Goal: Check status: Check status

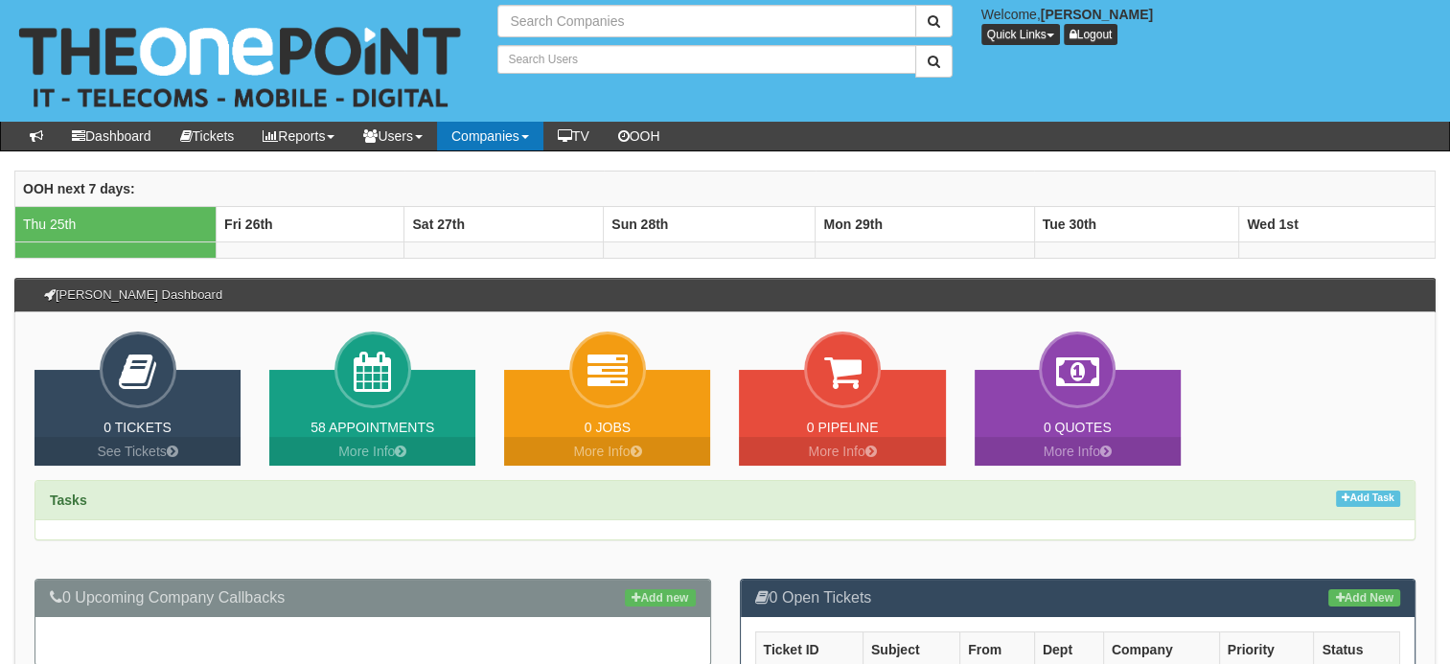
click at [483, 139] on link "Companies" at bounding box center [490, 136] width 106 height 29
type input "Search Companies"
type input "Search Users"
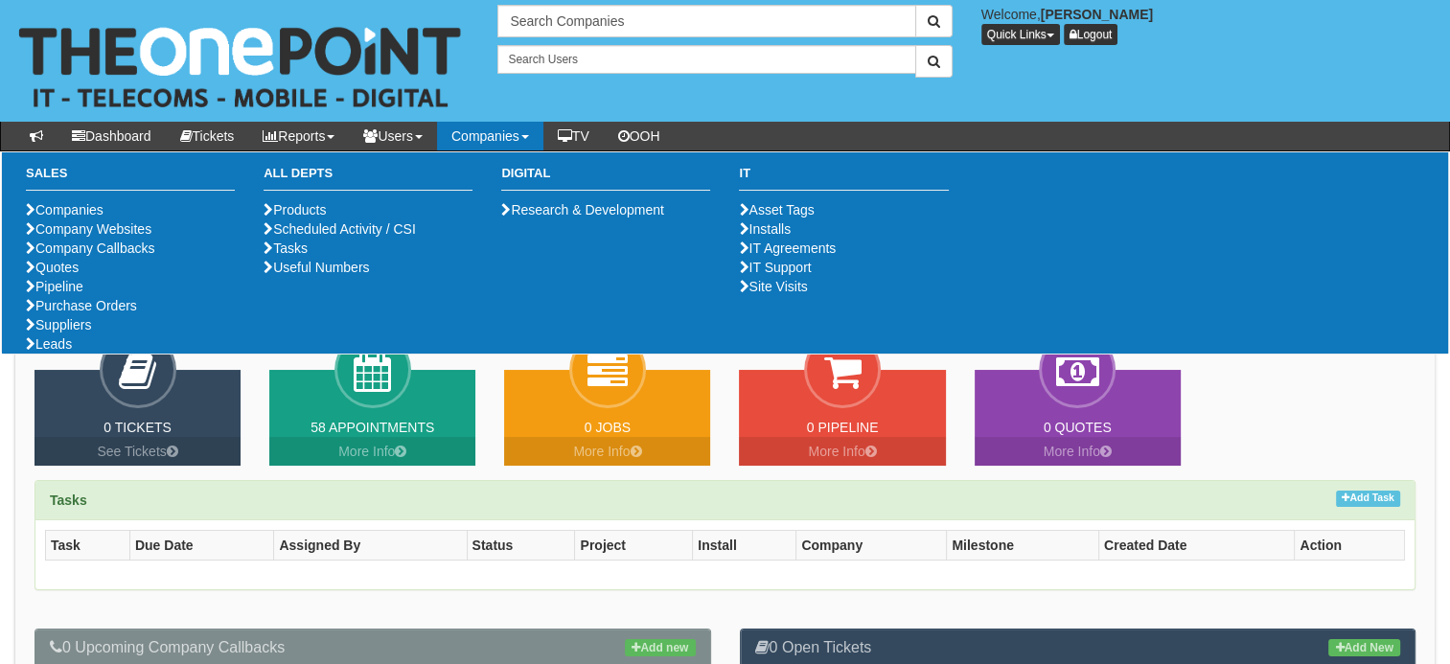
click at [104, 354] on ul "Companies Company Websites Company Callbacks Quotes Pipeline Purchase Orders Su…" at bounding box center [130, 276] width 209 height 153
click at [102, 313] on link "Purchase Orders" at bounding box center [81, 305] width 111 height 15
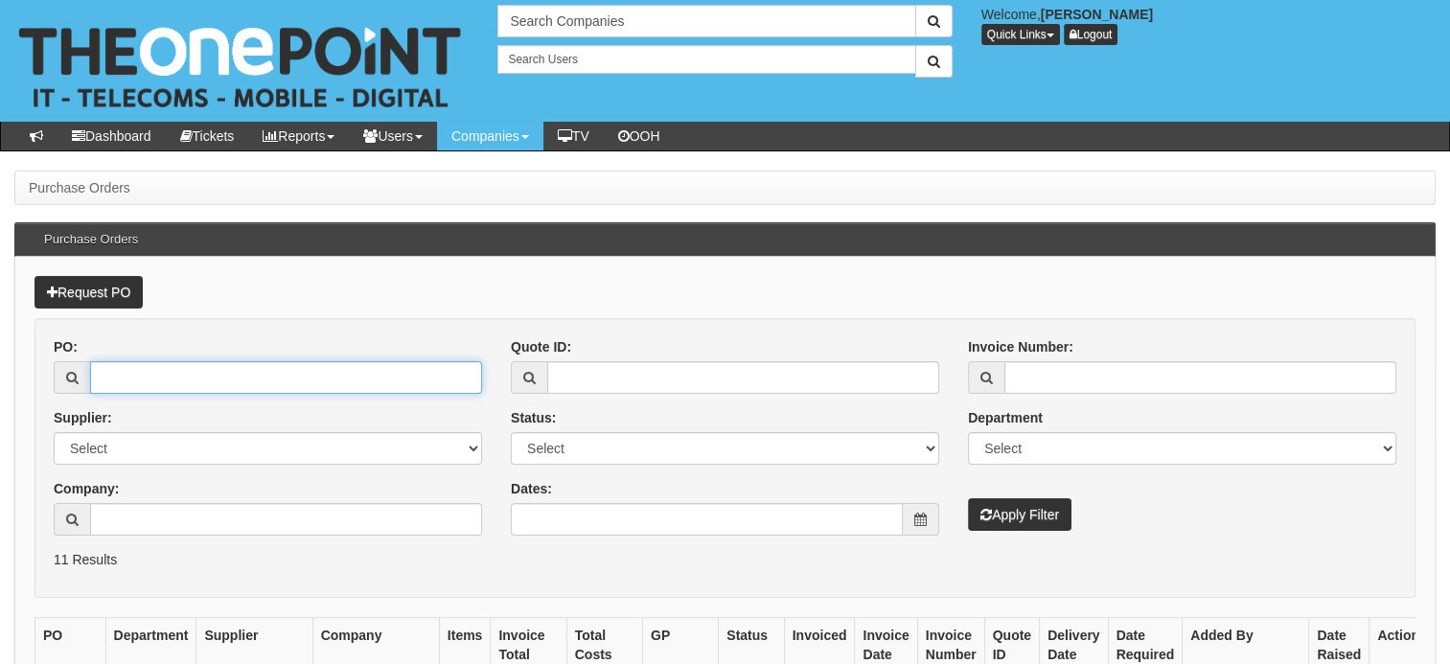
click at [407, 372] on input "PO:" at bounding box center [286, 377] width 392 height 33
paste input "19507"
type input "19507"
click at [968, 498] on button "Apply Filter" at bounding box center [1020, 514] width 104 height 33
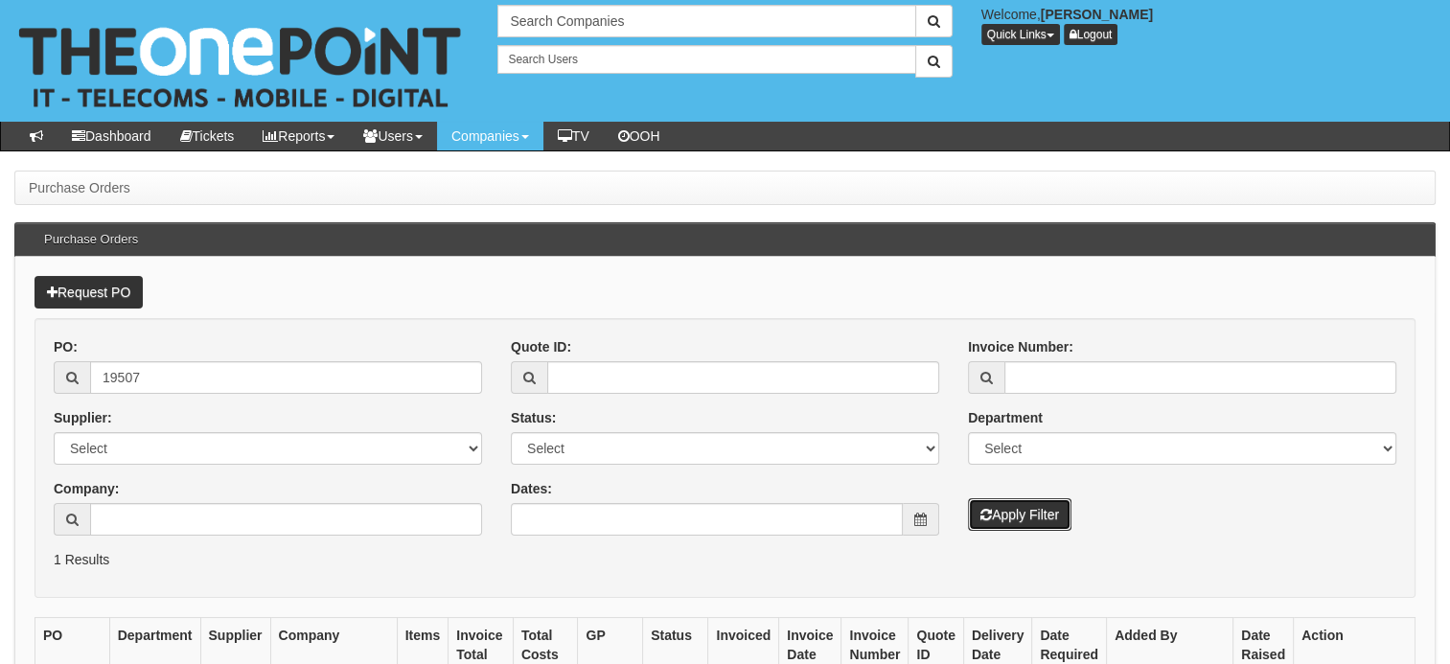
click at [1032, 504] on button "Apply Filter" at bounding box center [1020, 514] width 104 height 33
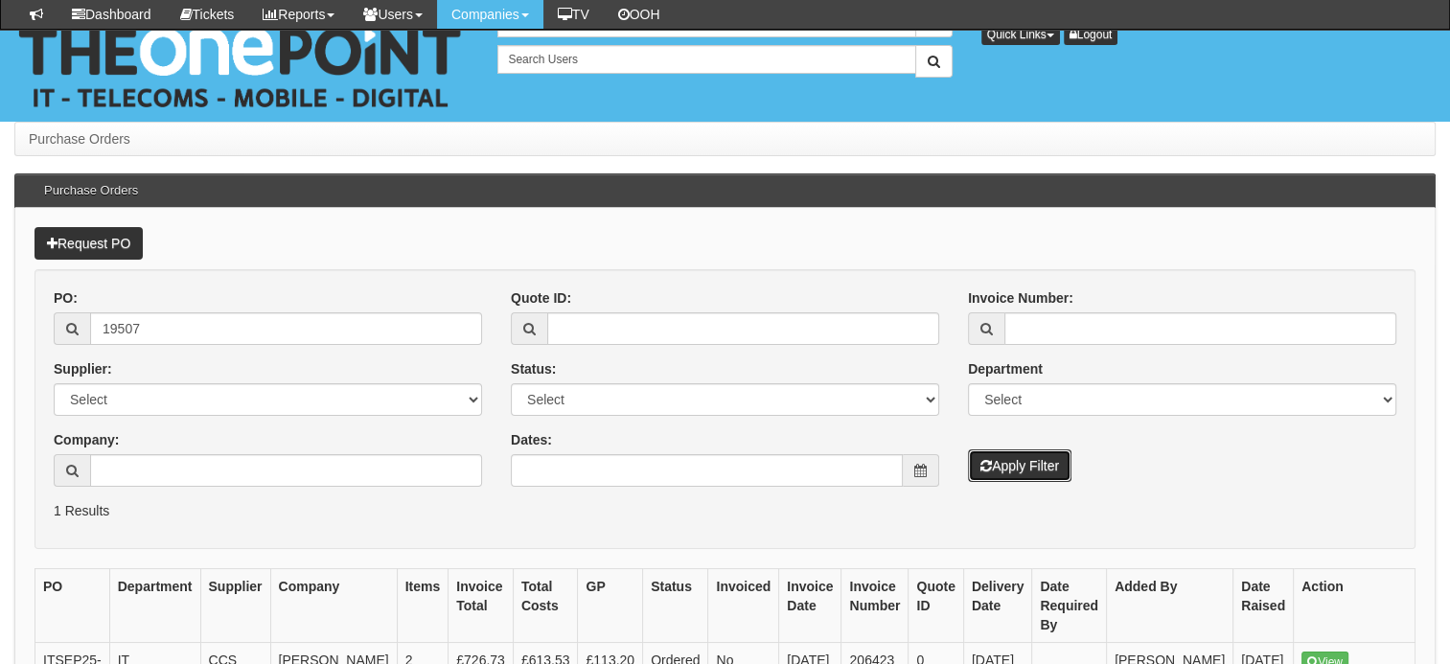
scroll to position [207, 0]
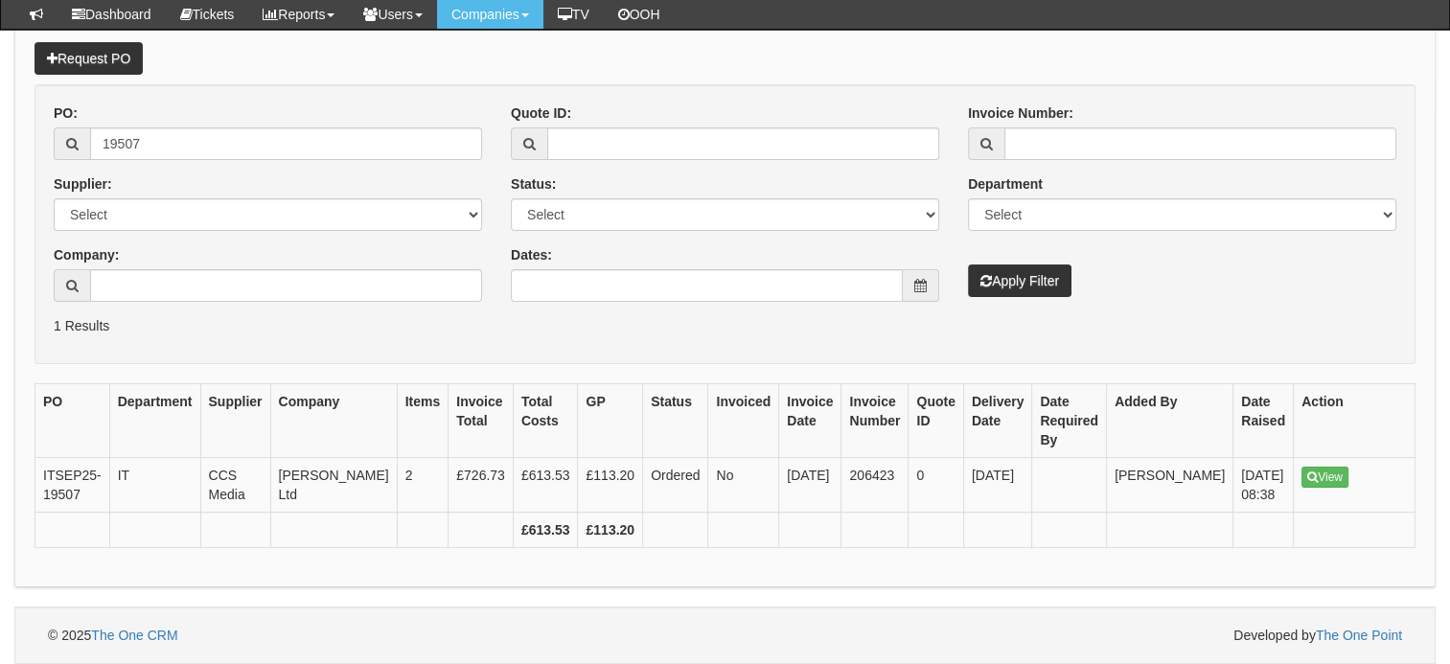
scroll to position [220, 0]
click at [1294, 413] on th "Action" at bounding box center [1355, 421] width 122 height 74
click at [1302, 467] on link "View" at bounding box center [1325, 477] width 47 height 21
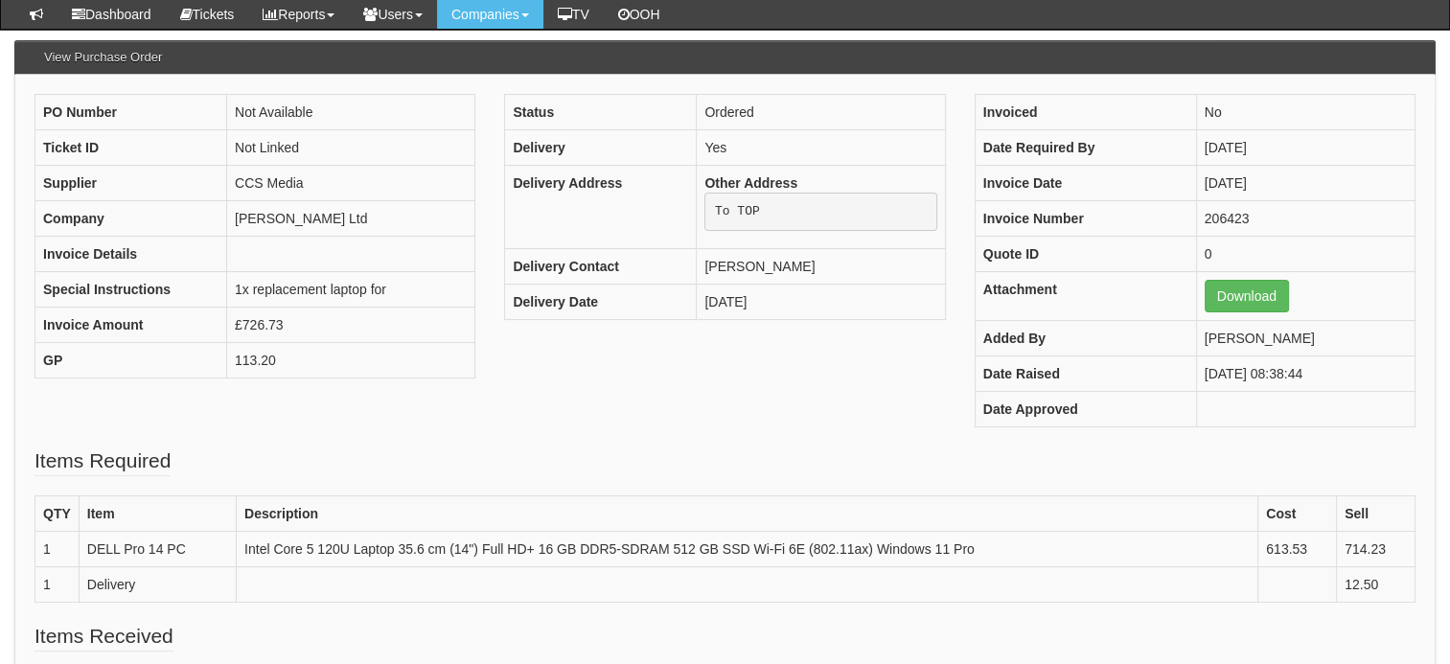
scroll to position [134, 0]
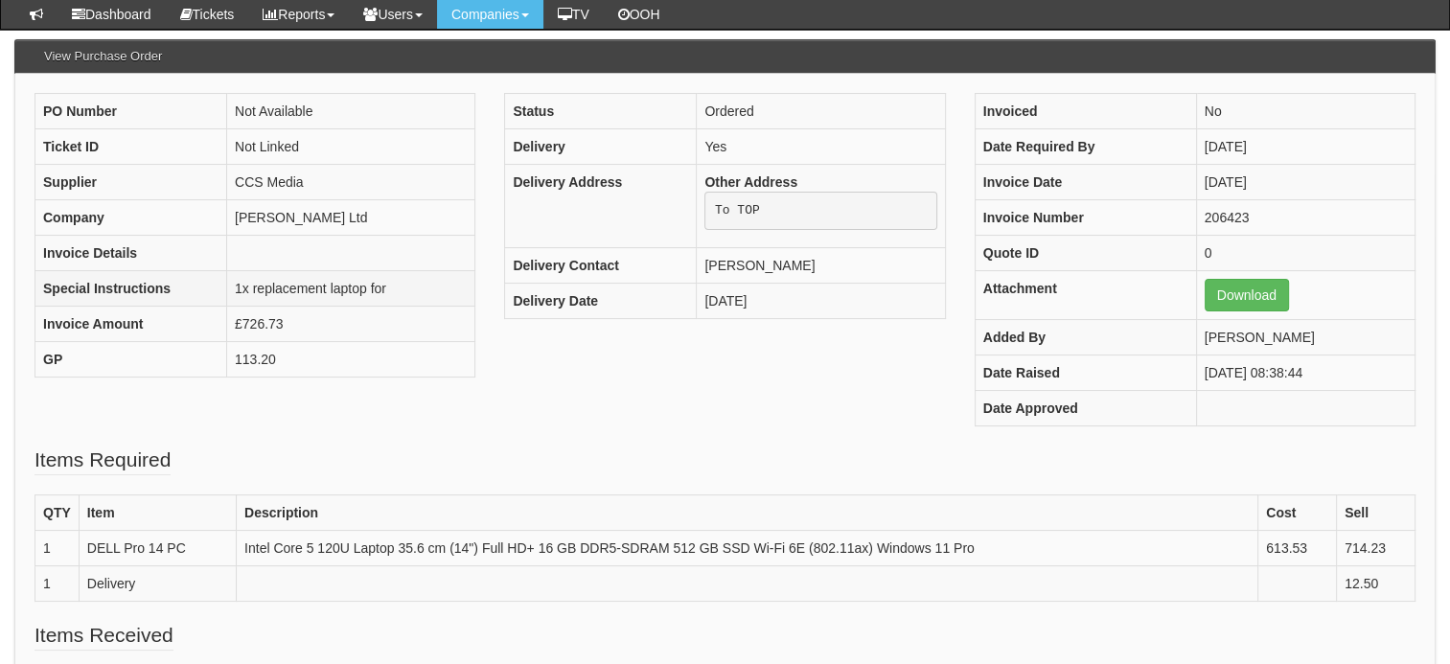
click at [359, 286] on td "1x replacement laptop for" at bounding box center [351, 288] width 248 height 35
click at [361, 287] on td "1x replacement laptop for" at bounding box center [351, 288] width 248 height 35
drag, startPoint x: 361, startPoint y: 287, endPoint x: 552, endPoint y: 360, distance: 204.5
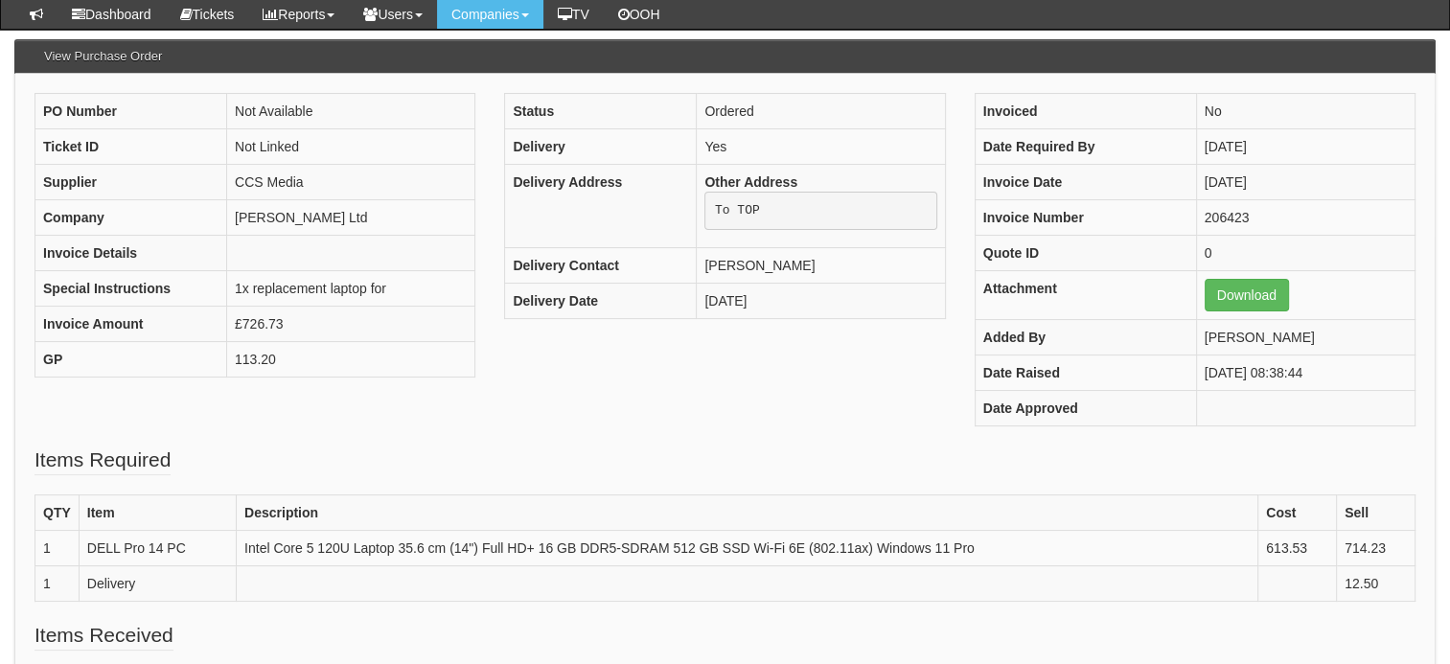
click at [552, 360] on div "PO Number Not Available Ticket ID Not Linked Supplier CCS Media Company [PERSON…" at bounding box center [725, 269] width 1410 height 353
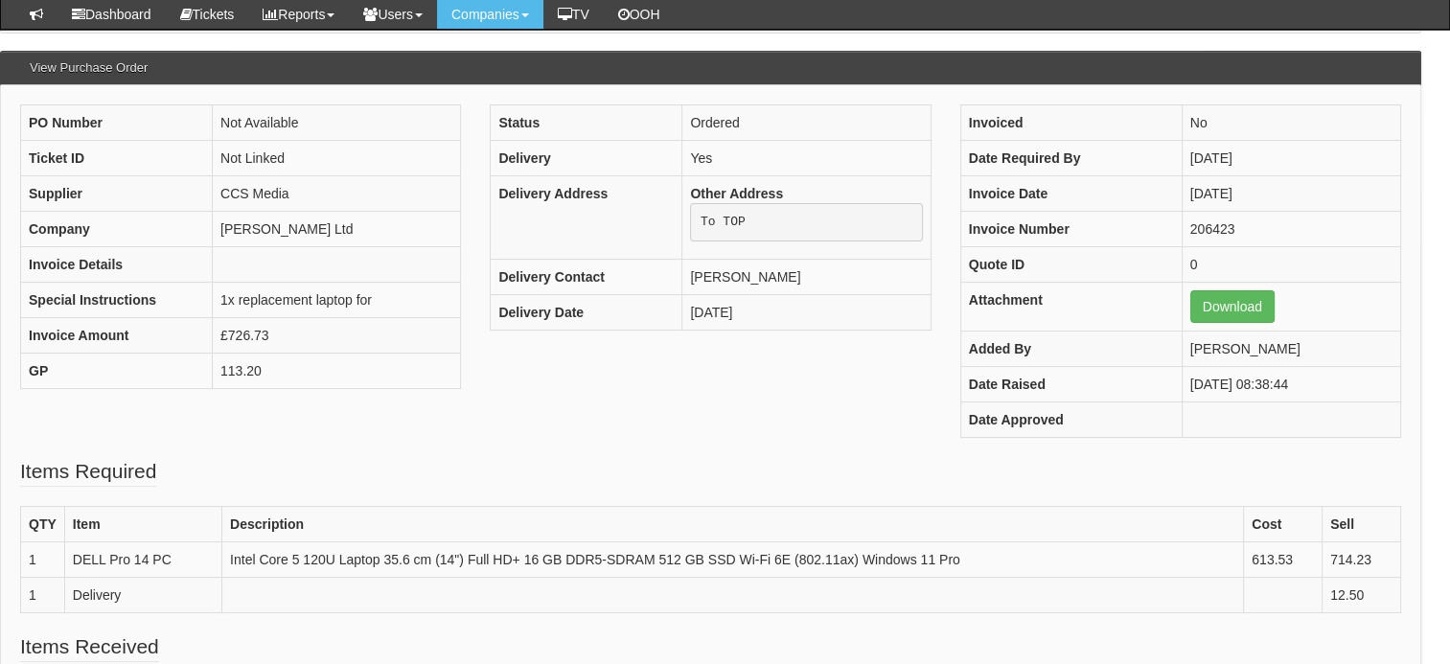
scroll to position [0, 14]
